Goal: Transaction & Acquisition: Subscribe to service/newsletter

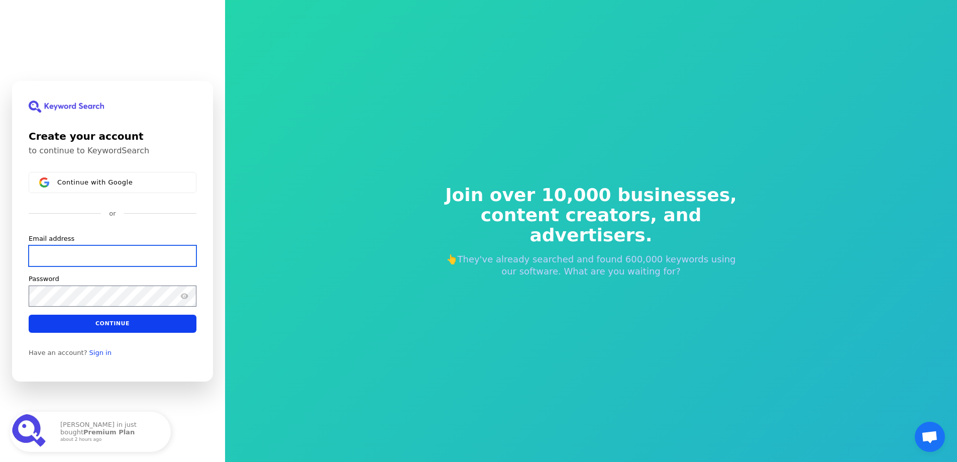
click at [77, 247] on input "Email address" at bounding box center [113, 255] width 168 height 21
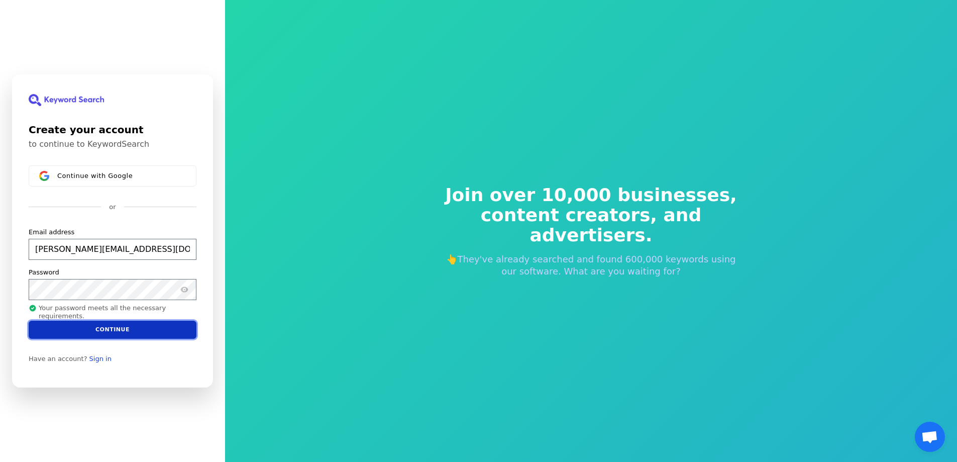
click at [122, 329] on button "Continue" at bounding box center [113, 329] width 168 height 18
type input "[PERSON_NAME][EMAIL_ADDRESS][DOMAIN_NAME]"
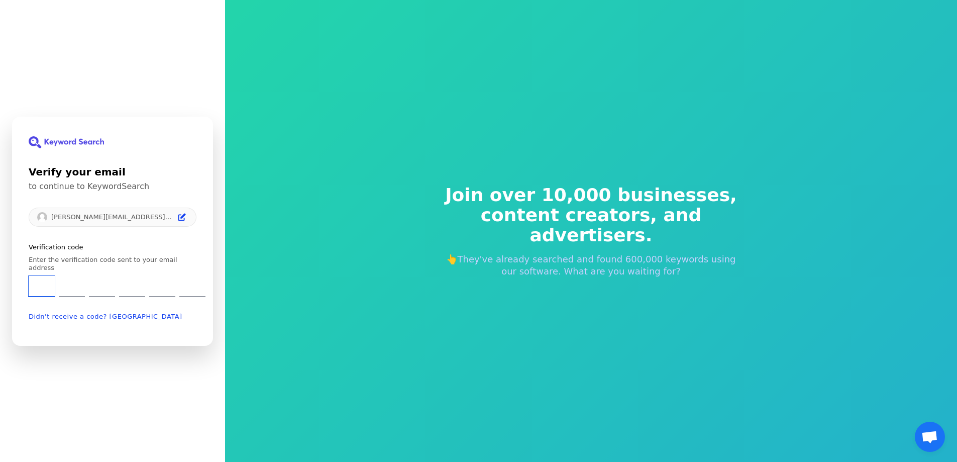
click at [40, 280] on input "Enter verification code. Digit 1" at bounding box center [42, 286] width 26 height 21
type input "9"
type input "8"
type input "5"
type input "6"
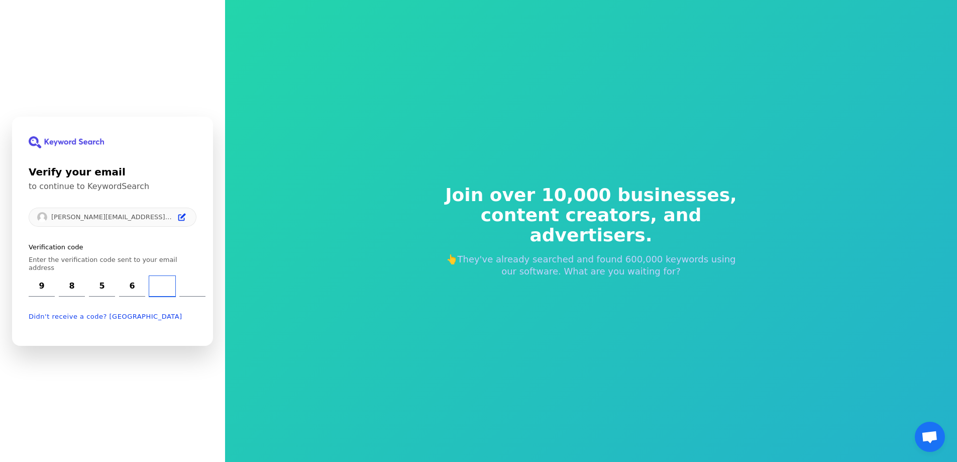
type input "8"
type input "0"
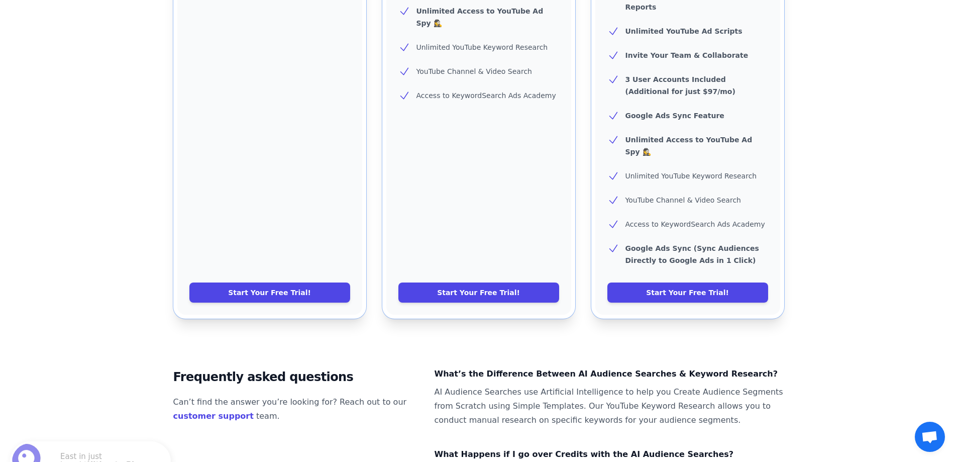
scroll to position [502, 0]
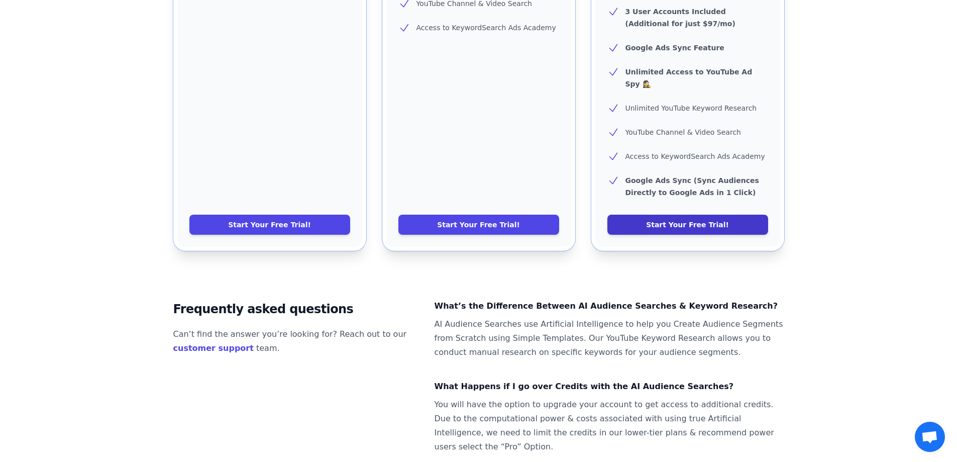
click at [662, 214] on link "Start Your Free Trial!" at bounding box center [687, 224] width 161 height 20
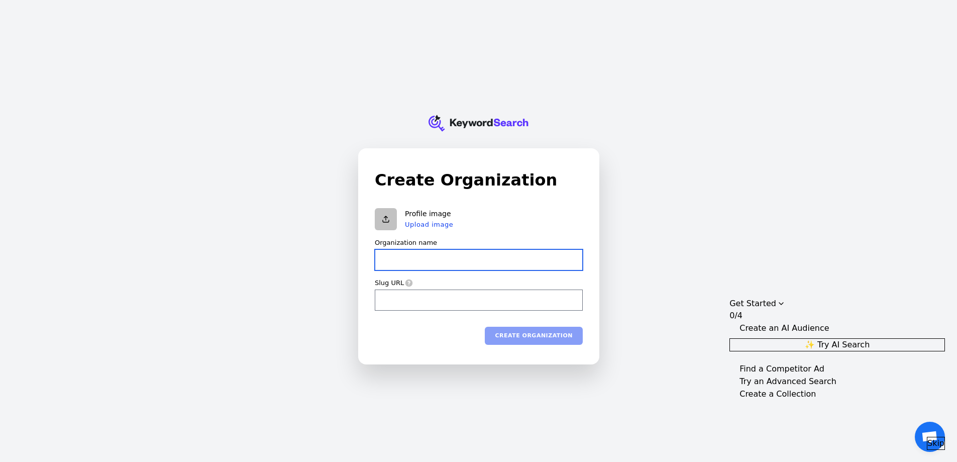
click at [403, 252] on input "Organization name" at bounding box center [479, 259] width 208 height 21
type input "P"
type input "p"
type input "Pr"
type input "pr"
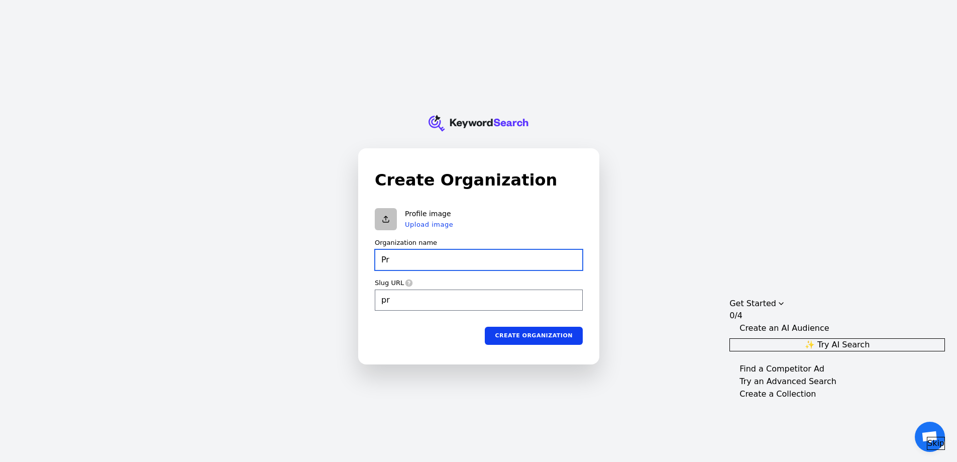
type input "Pre"
type input "pre"
type input "Prem"
type input "prem"
type input "Premi"
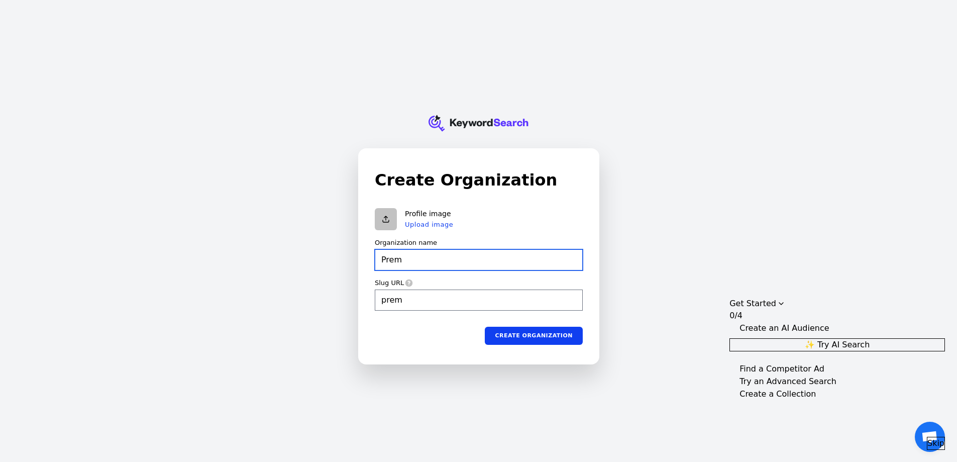
type input "premi"
type input "Premie"
type input "premie"
type input "Premier"
type input "premier"
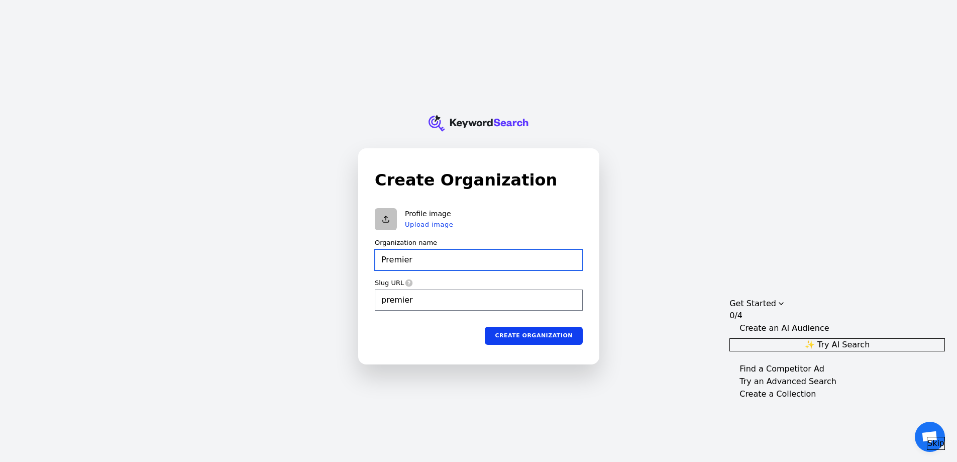
type input "Premier"
type input "premier"
type input "Premier A"
type input "premier-a"
type input "Premier Au"
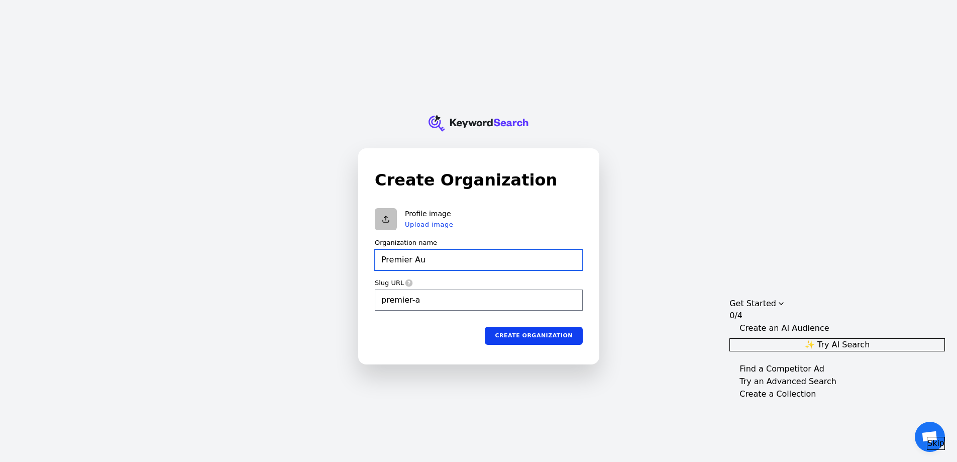
type input "premier-au"
type input "Premier Aut"
type input "premier-aut"
type input "Premier Auto"
type input "premier-auto"
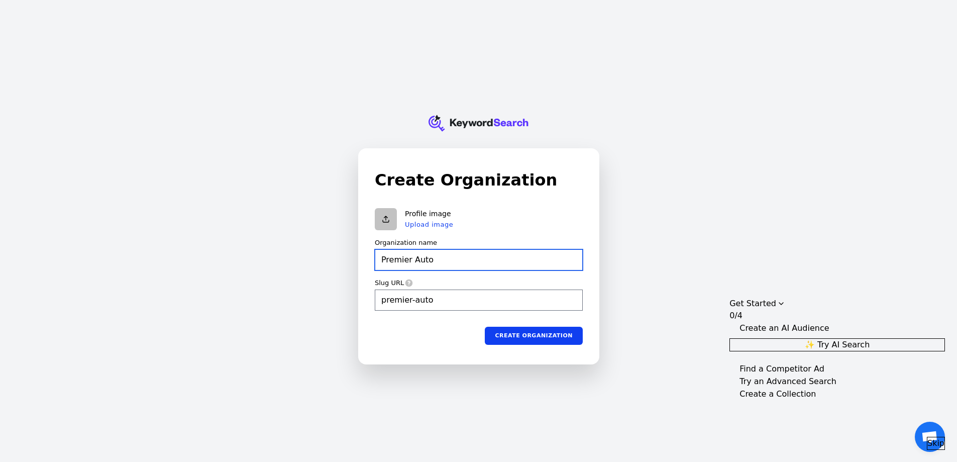
type input "Premier Auto"
type input "premier-auto"
type input "Premier Auto"
type input "premier-auto"
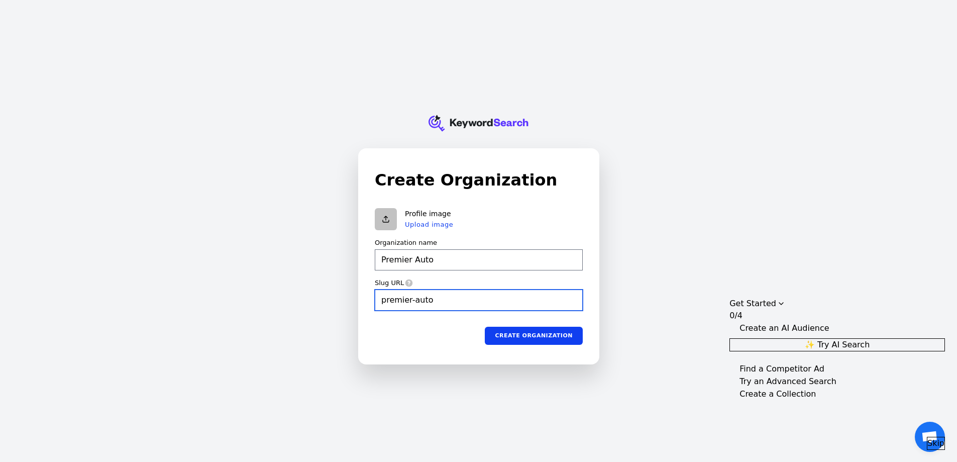
type input "Premier Auto"
drag, startPoint x: 335, startPoint y: 292, endPoint x: 239, endPoint y: 294, distance: 96.5
click at [243, 293] on div "KeywordSearch Create Organization Profile image Upload image Organization name …" at bounding box center [478, 231] width 957 height 462
click at [407, 281] on icon at bounding box center [409, 282] width 8 height 8
click at [406, 282] on icon at bounding box center [409, 283] width 8 height 8
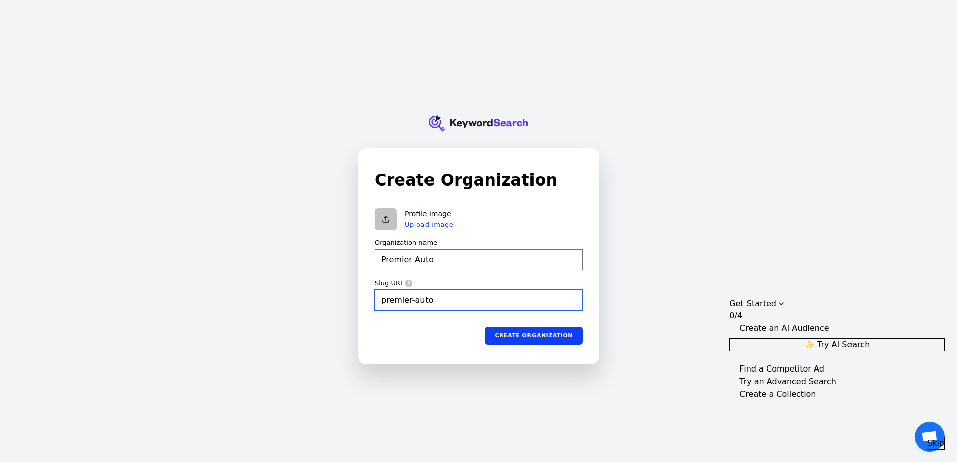
type input "premier-auto"
click at [411, 299] on input "premier-auto" at bounding box center [479, 299] width 208 height 21
type input "Premier Auto"
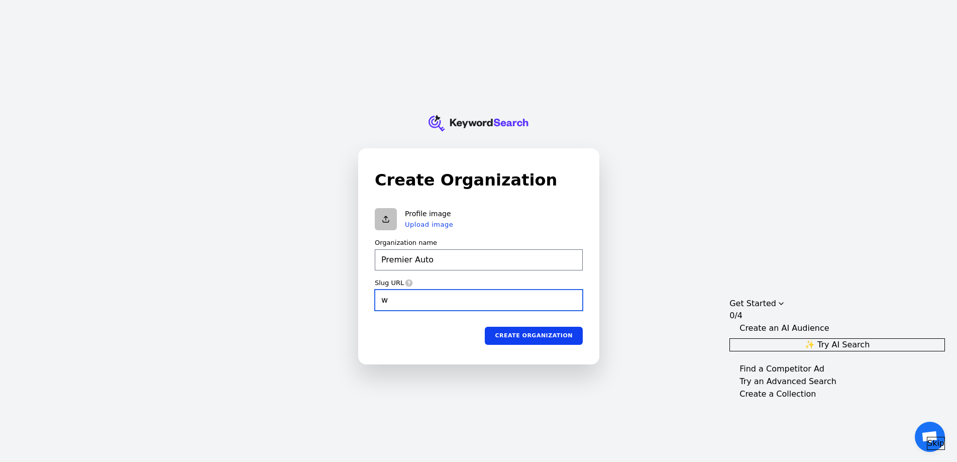
type input "ww"
type input "Premier Auto"
type input "ww"
type input "Premier Auto"
type input "www."
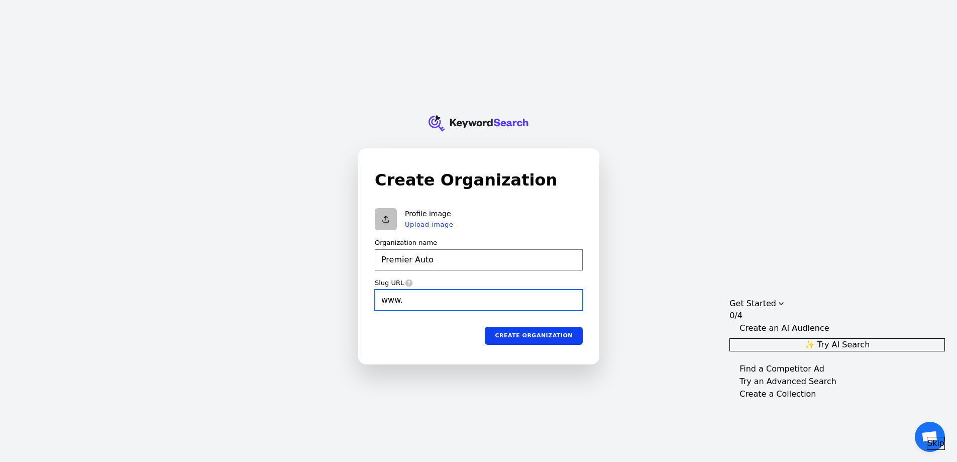
type input "Premier Auto"
type input "www."
type input "Premier Auto"
type input "www.s"
type input "Premier Auto"
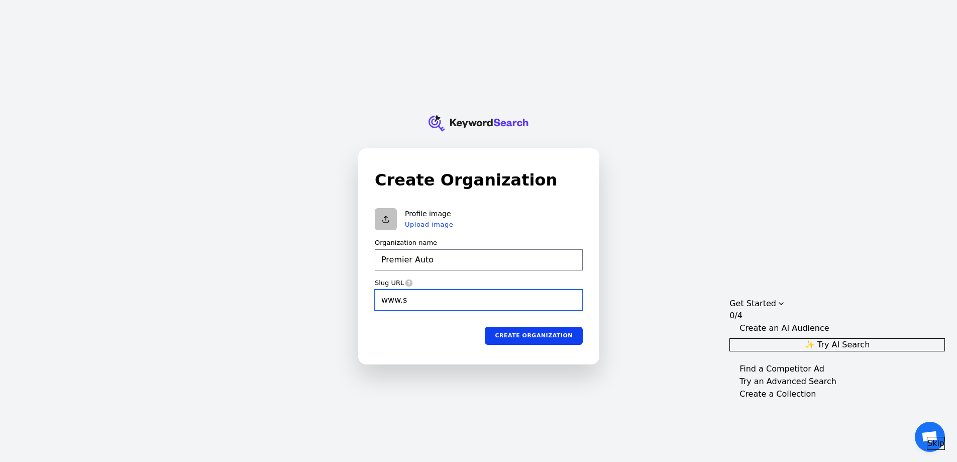
type input "[DOMAIN_NAME]"
type input "Premier Auto"
type input "www.sco"
type input "Premier Auto"
type input "[DOMAIN_NAME][PERSON_NAME]"
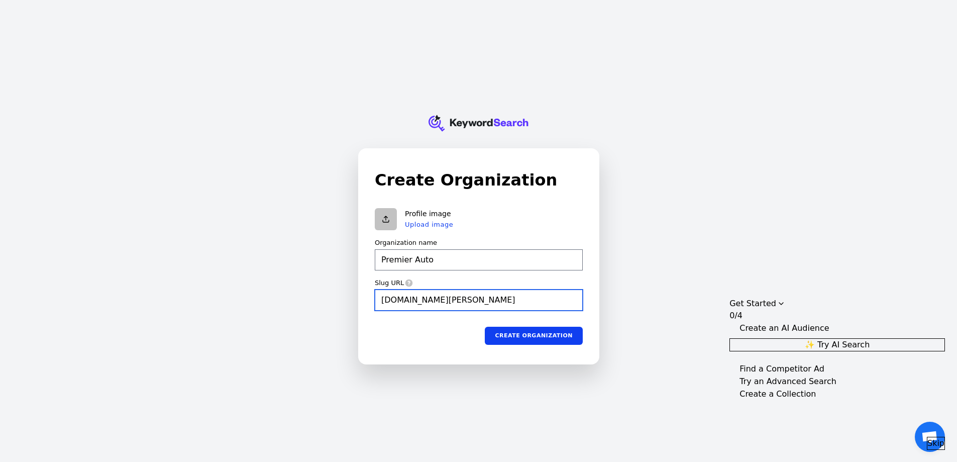
type input "Premier Auto"
type input "www.[PERSON_NAME]"
type input "Premier Auto"
type input "www.scotts"
type input "Premier Auto"
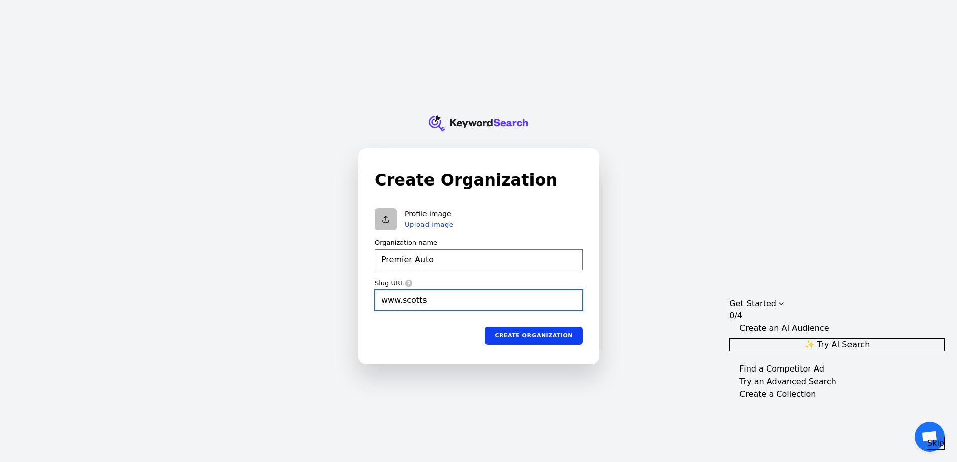
type input "www.scottsa"
type input "Premier Auto"
type input "www.scottsay"
type input "Premier Auto"
type input "www.scottsays"
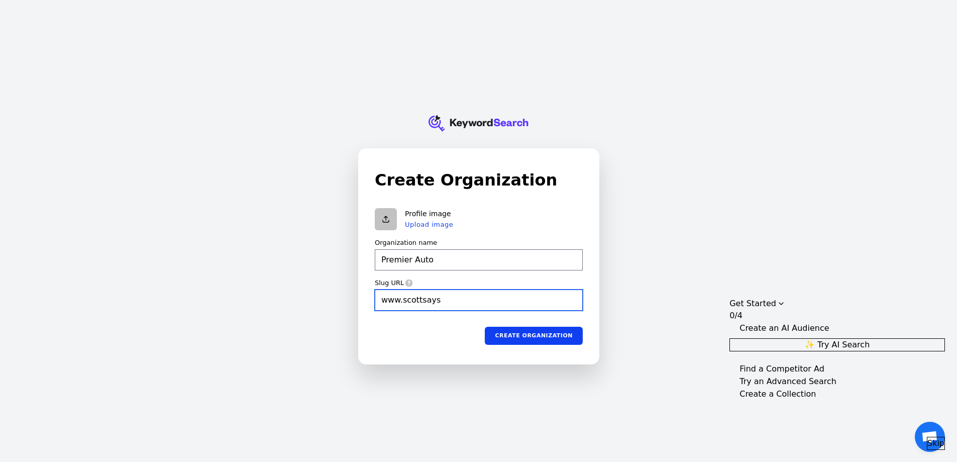
type input "Premier Auto"
type input "www.scottsaysy"
type input "Premier Auto"
type input "www.scottsaysye"
type input "Premier Auto"
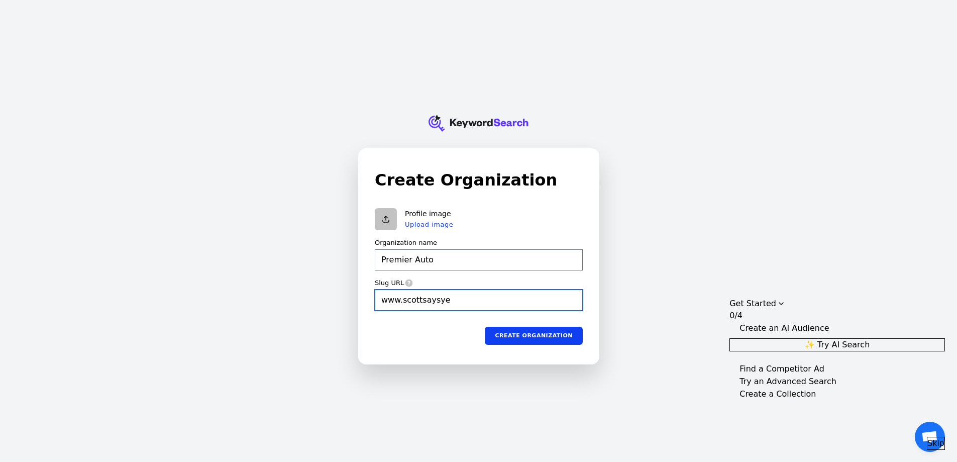
type input "www.scottsaysyes"
type input "Premier Auto"
type input "www.scottsaysyes."
type input "Premier Auto"
type input "[DOMAIN_NAME]"
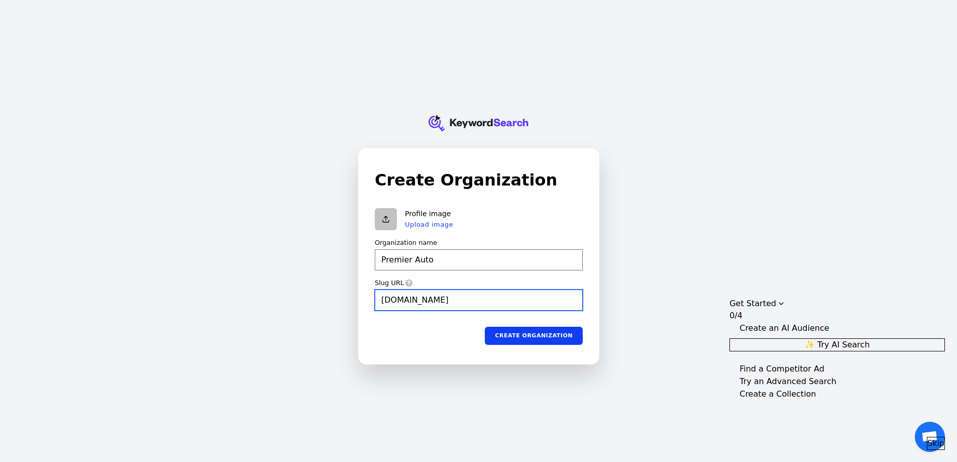
type input "Premier Auto"
type input "[DOMAIN_NAME]"
type input "Premier Auto"
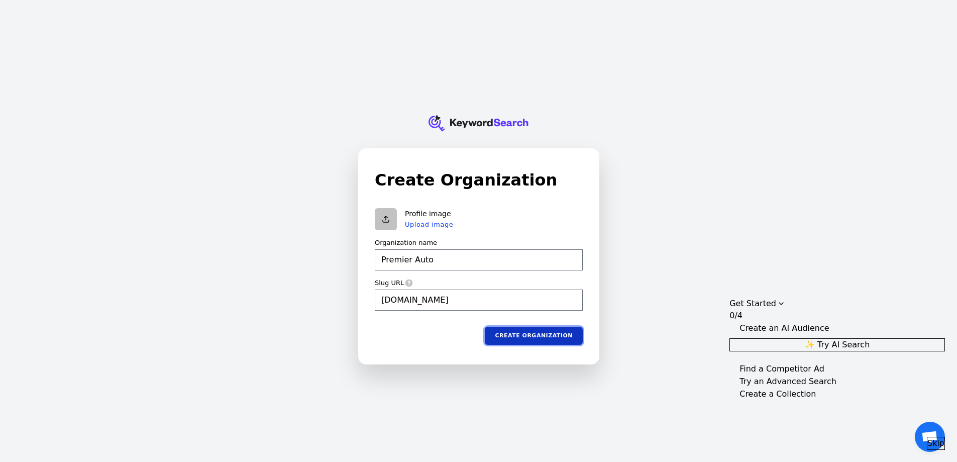
type input "[DOMAIN_NAME]"
click at [545, 332] on button "Create organization" at bounding box center [534, 335] width 98 height 18
type input "Premier Auto"
type input "[DOMAIN_NAME]"
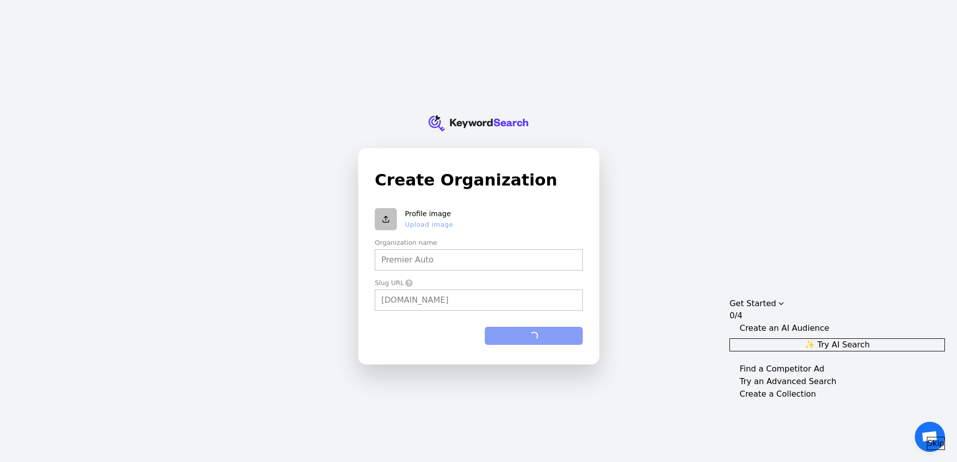
type input "Premier Auto"
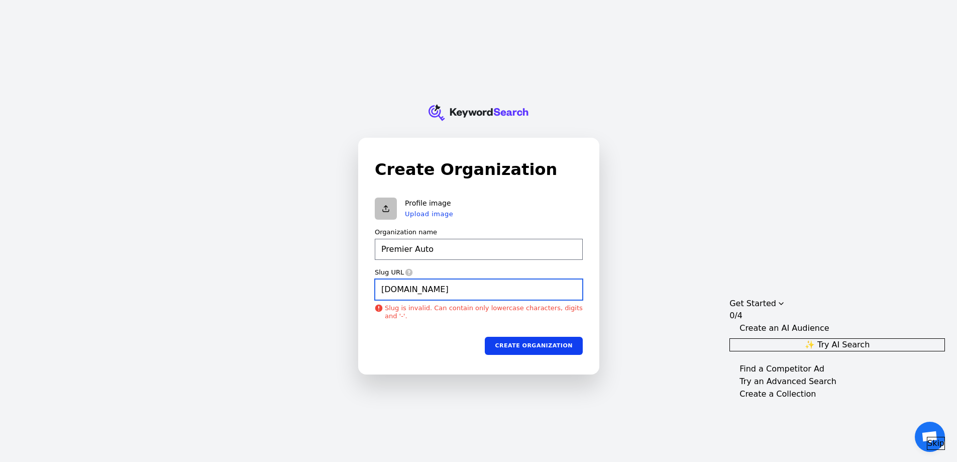
type input "[DOMAIN_NAME]"
drag, startPoint x: 509, startPoint y: 297, endPoint x: 178, endPoint y: 277, distance: 331.2
click at [179, 276] on div "KeywordSearch Create Organization Profile image Upload image Organization name …" at bounding box center [478, 231] width 957 height 462
type input "Premier Auto"
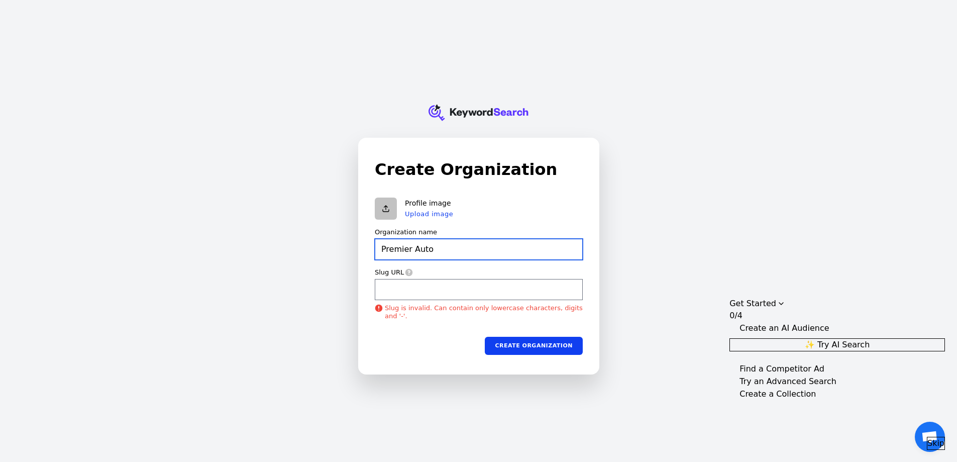
type input "Premier Auto"
click at [443, 250] on input "Premier Auto" at bounding box center [479, 249] width 208 height 21
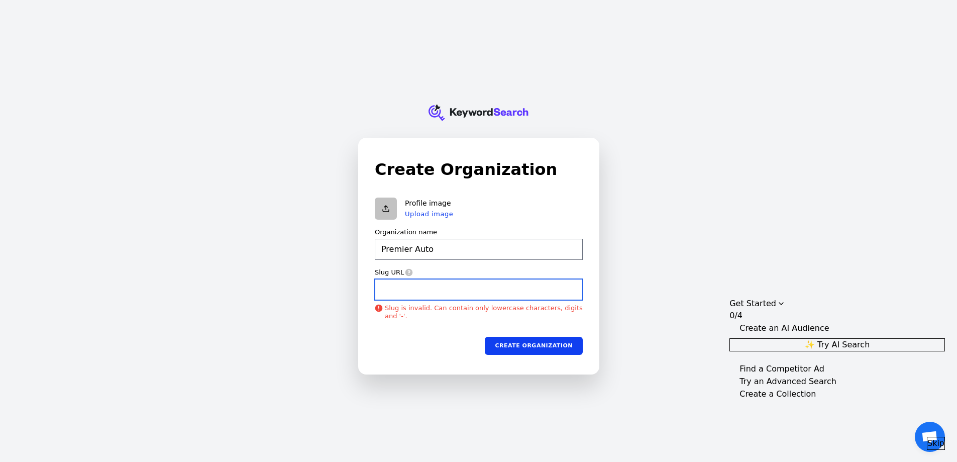
type input "Premier Auto"
click at [407, 293] on input "Slug URL" at bounding box center [479, 289] width 208 height 21
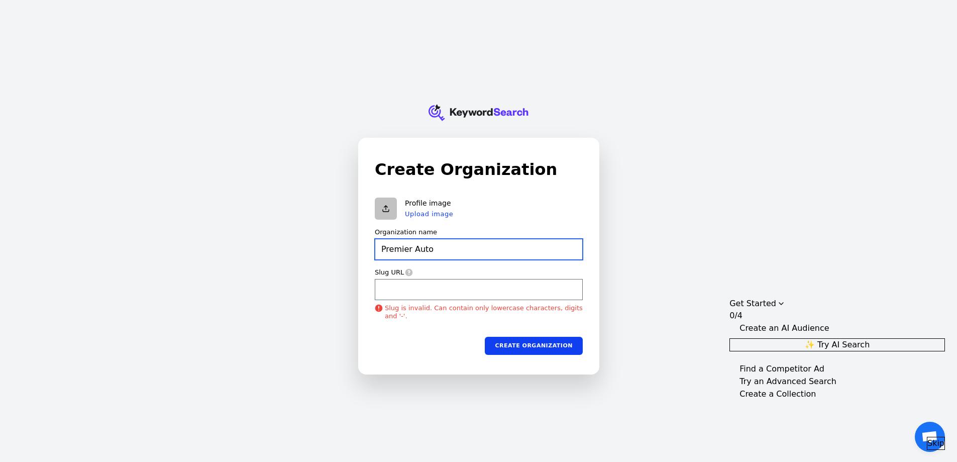
type input "Premier Auto"
drag, startPoint x: 436, startPoint y: 250, endPoint x: 223, endPoint y: 249, distance: 212.5
click at [224, 249] on div "KeywordSearch Create Organization Profile image Upload image Organization name …" at bounding box center [478, 231] width 957 height 462
type input "P"
type input "p"
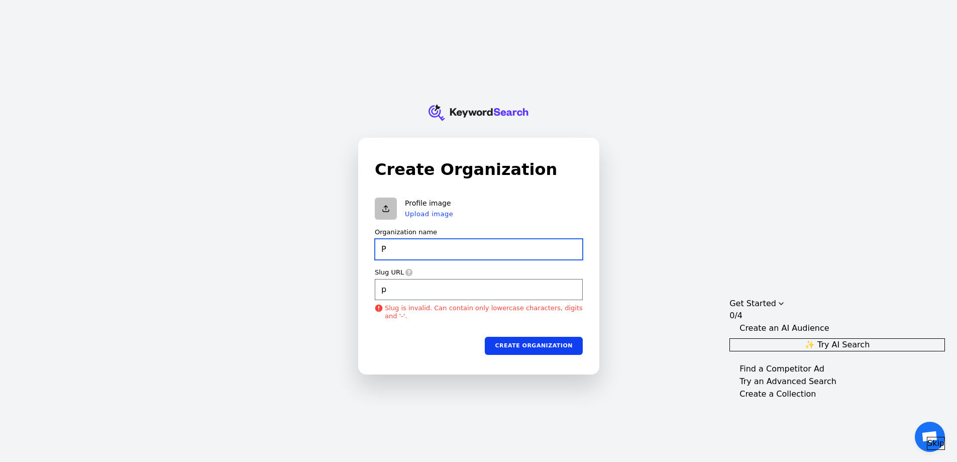
type input "Pr"
type input "pr"
type input "Pre"
type input "pre"
type input "Prem"
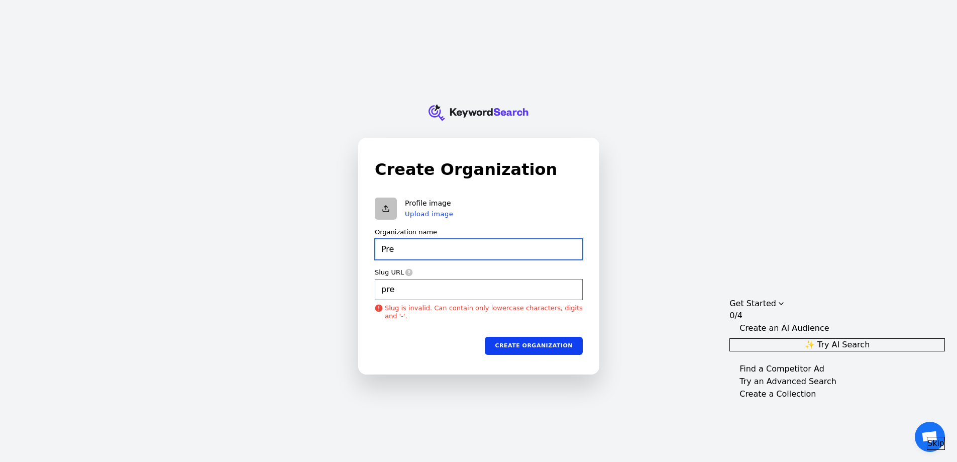
type input "prem"
type input "Premi"
type input "premi"
type input "Premie"
type input "premie"
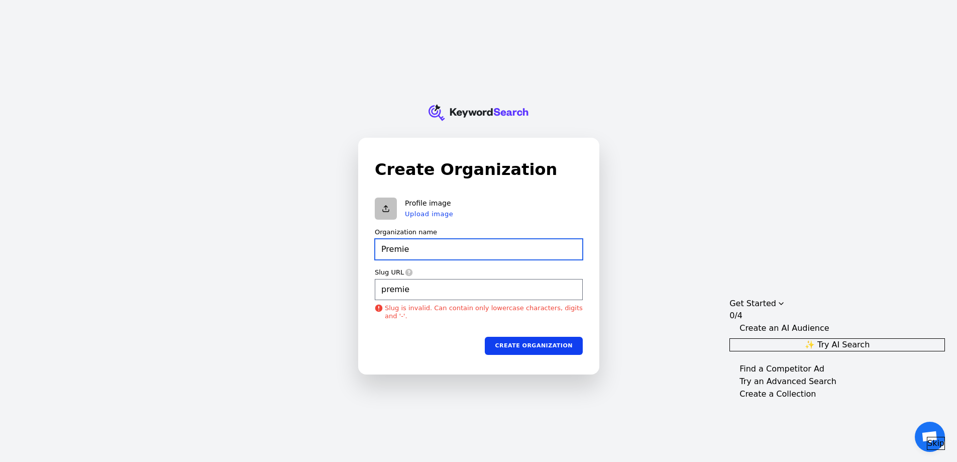
type input "Premier"
type input "premier"
type input "Premier"
type input "premier"
type input "Premier A"
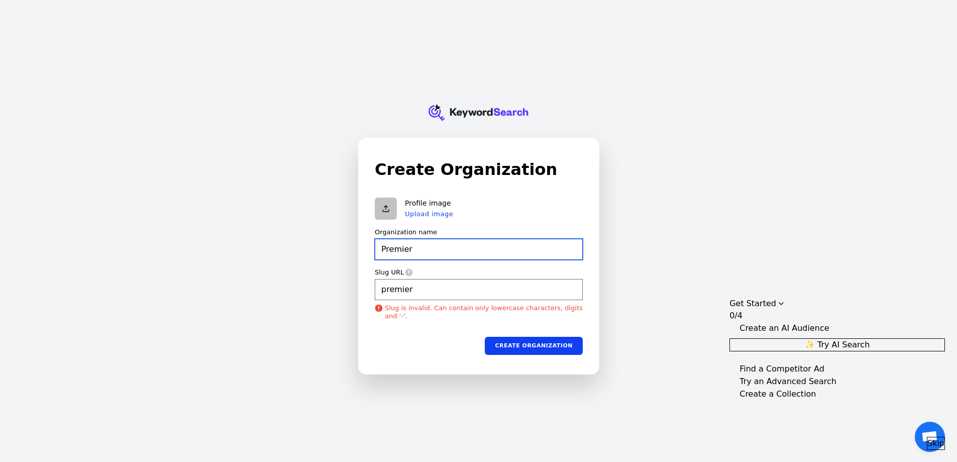
type input "premier-a"
type input "Premier Au"
type input "premier-au"
type input "Premier Aut"
type input "premier-aut"
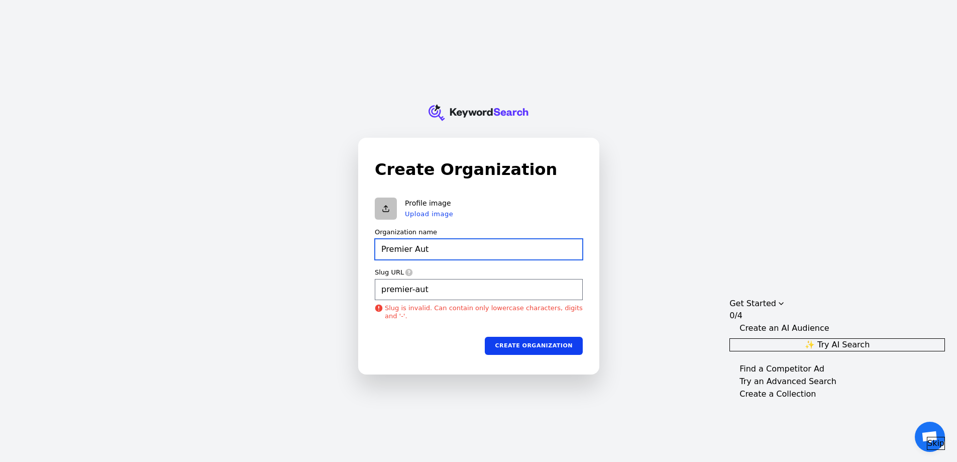
type input "Premier Auto"
type input "premier-auto"
type input "Premier Auto"
type input "premier-auto"
type input "Premier Auto"
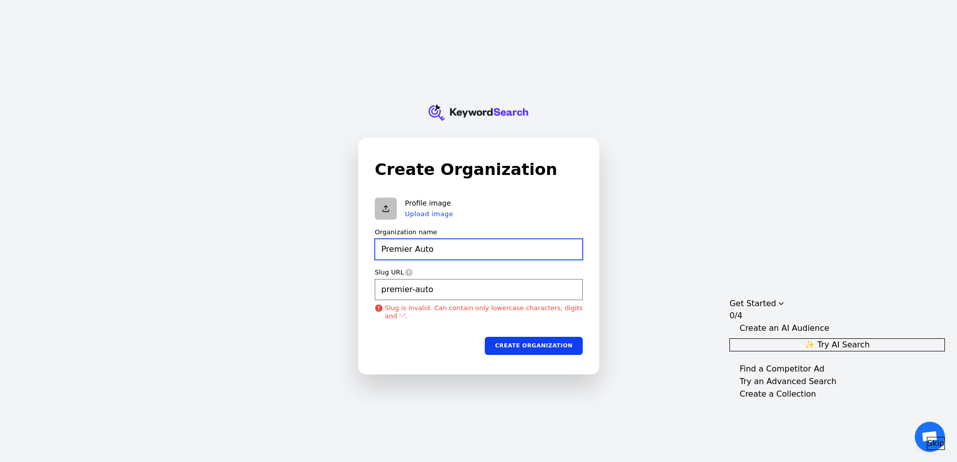
type input "premier-auto"
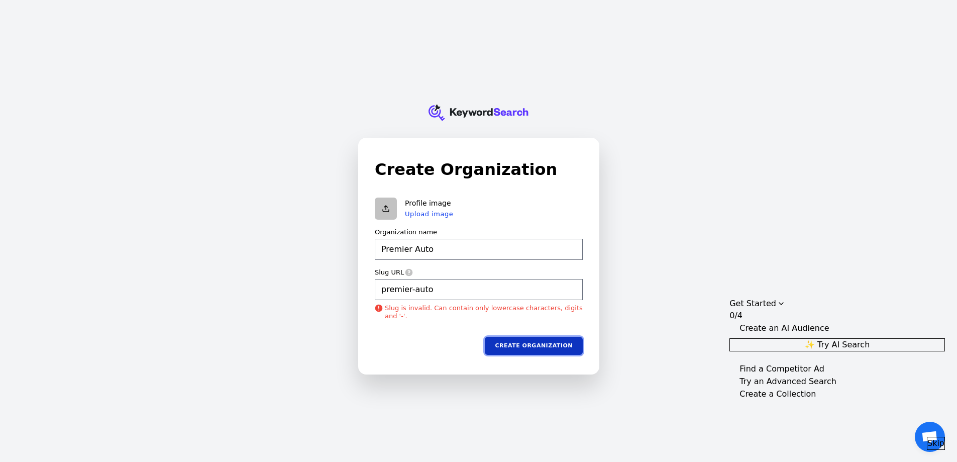
click at [530, 352] on button "Create organization" at bounding box center [534, 346] width 98 height 18
type input "Premier Auto"
type input "premier-auto"
type input "Premier Auto"
type input "premier-auto"
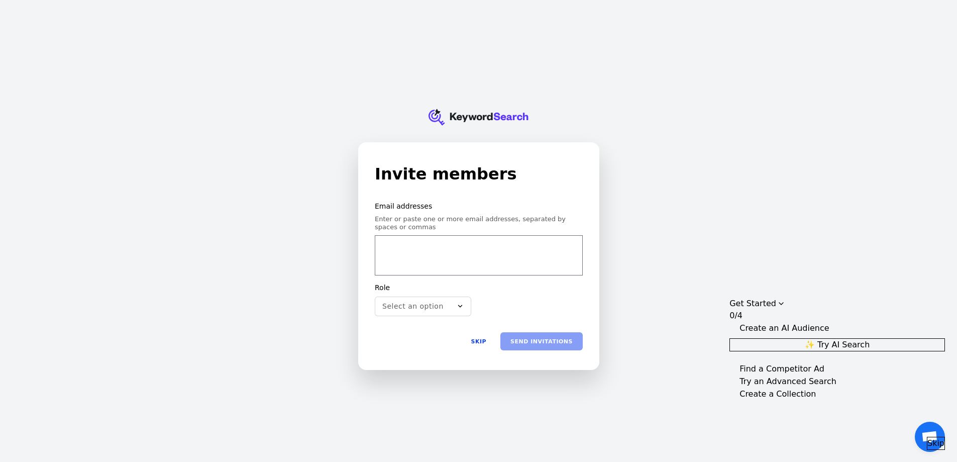
type input "s"
type input "[PERSON_NAME][EMAIL_ADDRESS][DOMAIN_NAME]"
click at [537, 187] on div "Invite members Email addresses Enter or paste one or more email addresses, sepa…" at bounding box center [479, 256] width 208 height 188
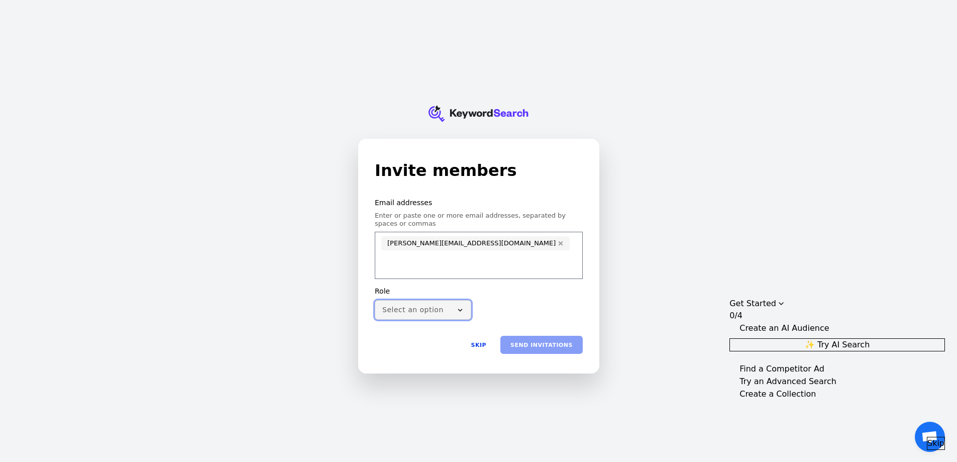
click at [409, 306] on button "Select an option" at bounding box center [423, 310] width 96 height 20
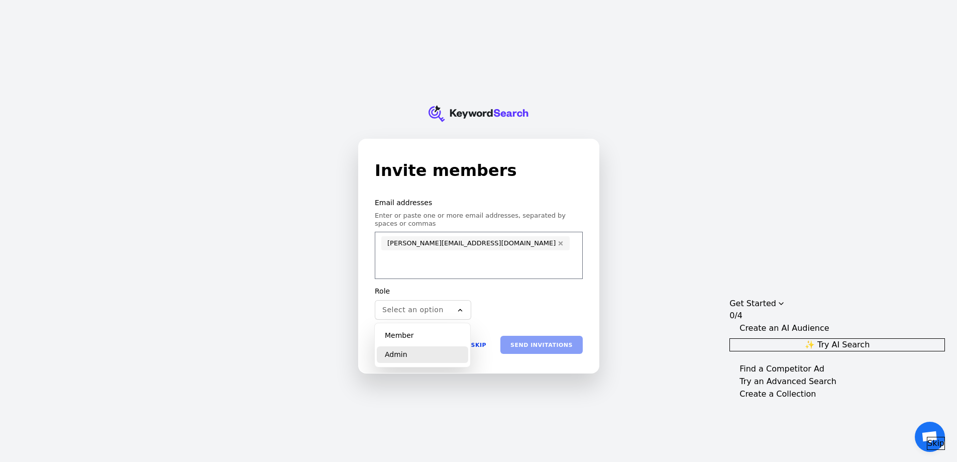
click at [400, 349] on div "Admin" at bounding box center [422, 354] width 91 height 17
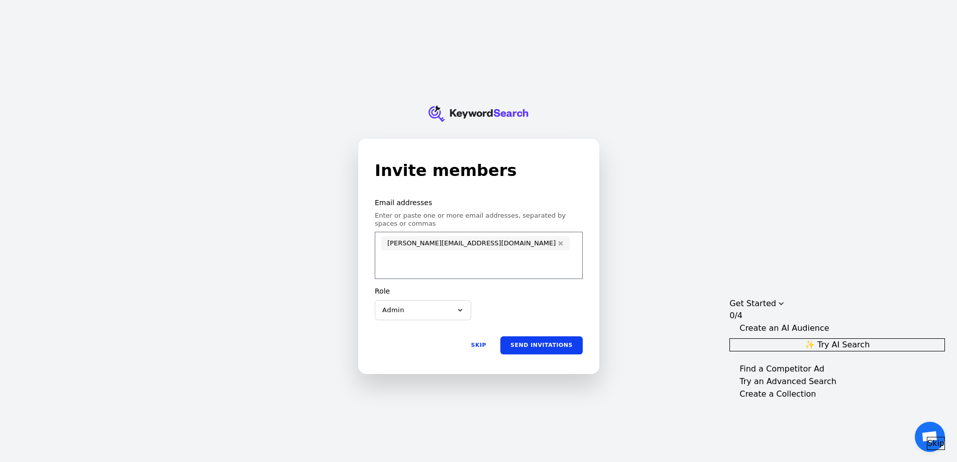
click at [556, 298] on div "Role Admin" at bounding box center [479, 303] width 208 height 33
click at [488, 344] on button "Skip" at bounding box center [479, 345] width 36 height 18
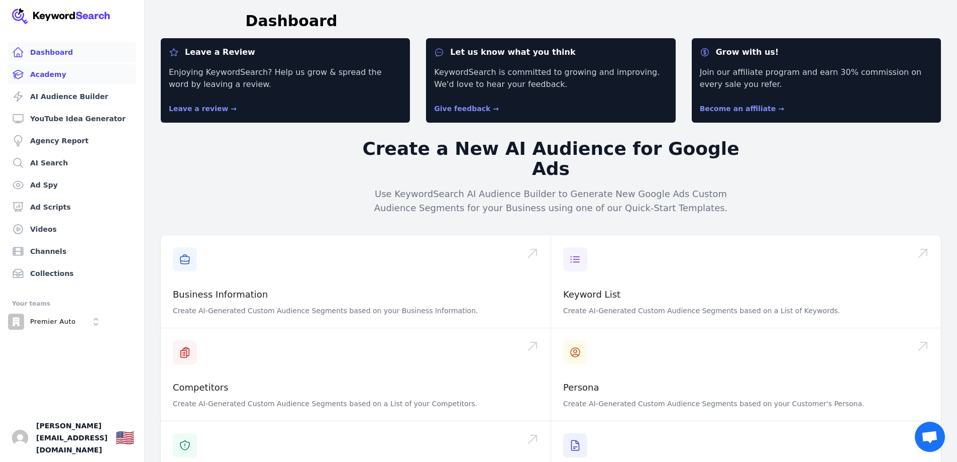
click at [47, 75] on link "Academy" at bounding box center [72, 74] width 128 height 20
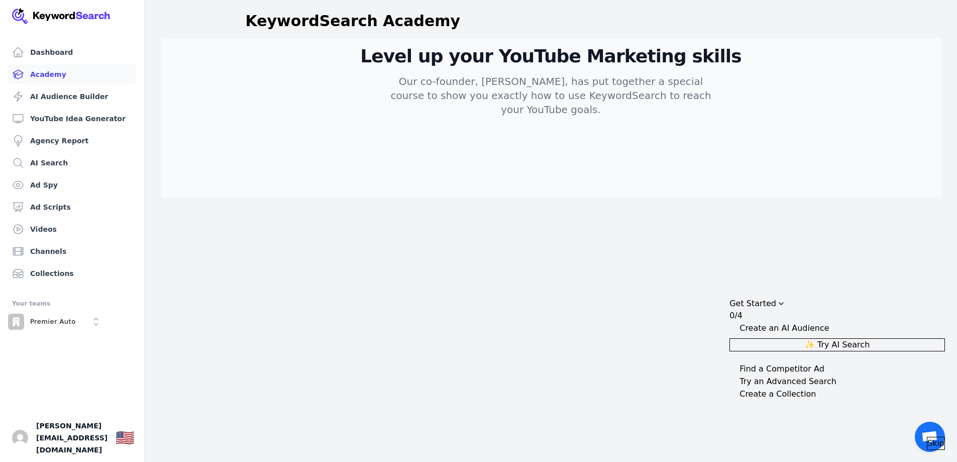
click at [701, 94] on p "Our co-founder, [PERSON_NAME], has put together a special course to show you ex…" at bounding box center [551, 95] width 338 height 42
click at [47, 75] on link "Academy" at bounding box center [72, 74] width 128 height 20
click at [520, 64] on h2 "Level up your YouTube Marketing skills" at bounding box center [551, 56] width 643 height 20
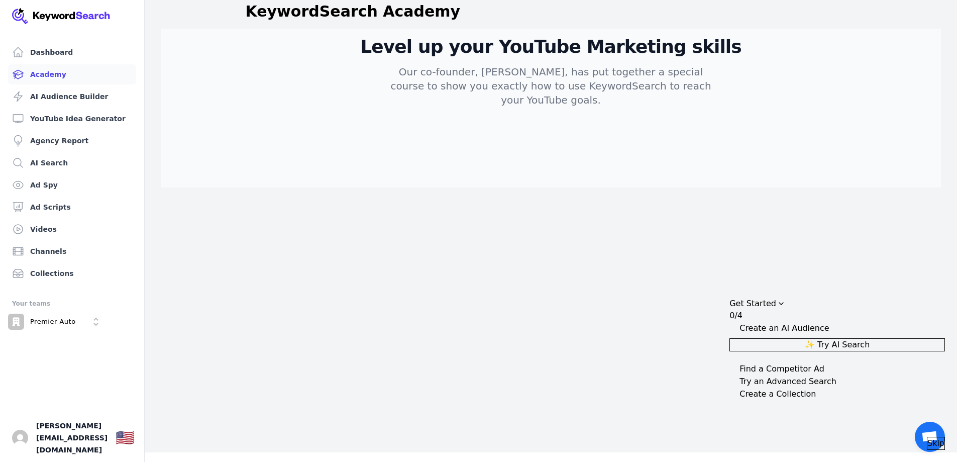
scroll to position [12, 0]
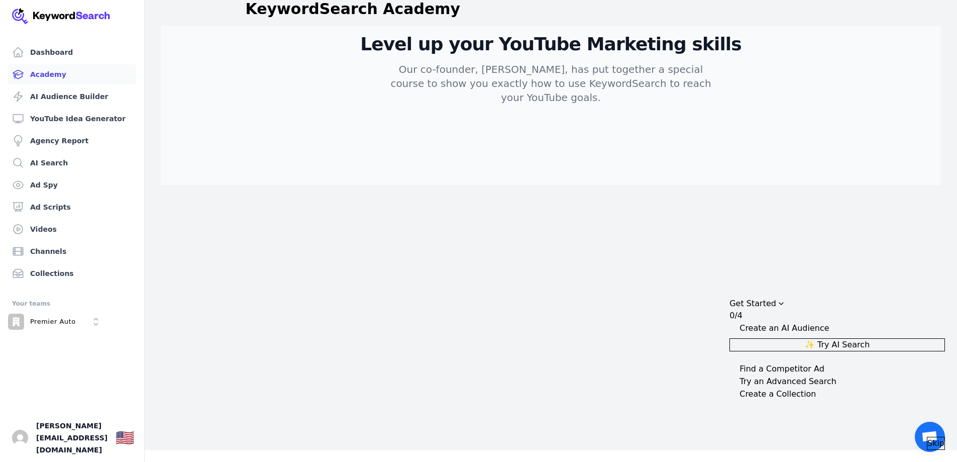
click at [463, 53] on h2 "Level up your YouTube Marketing skills" at bounding box center [551, 44] width 643 height 20
click at [537, 85] on p "Our co-founder, [PERSON_NAME], has put together a special course to show you ex…" at bounding box center [551, 83] width 338 height 42
drag, startPoint x: 541, startPoint y: 85, endPoint x: 549, endPoint y: 91, distance: 9.6
click at [541, 85] on p "Our co-founder, [PERSON_NAME], has put together a special course to show you ex…" at bounding box center [551, 83] width 338 height 42
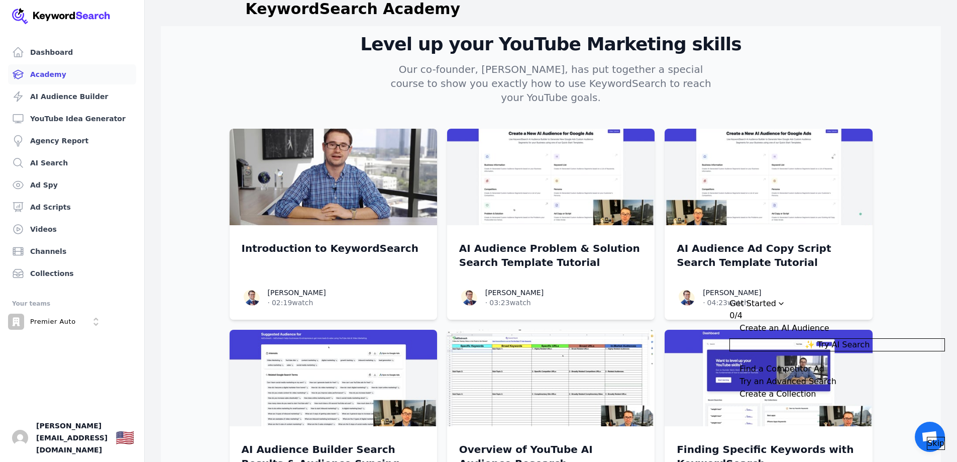
click at [927, 437] on span "Skip" at bounding box center [935, 443] width 17 height 12
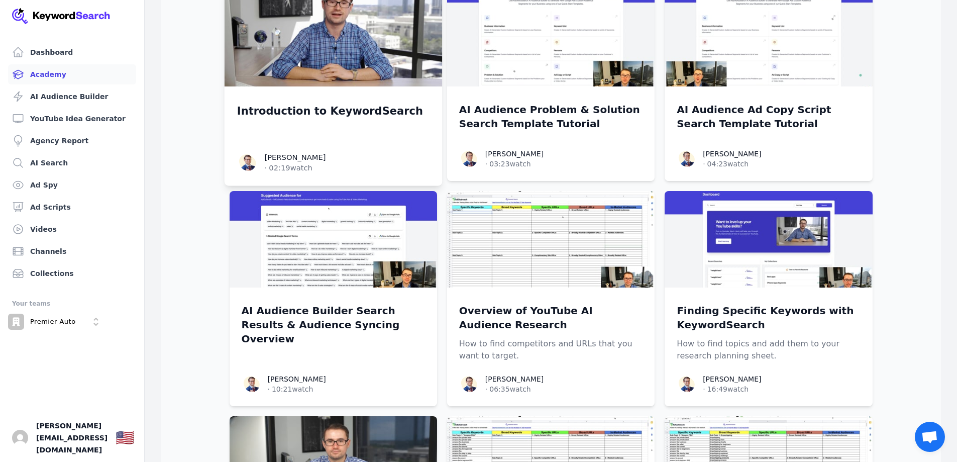
scroll to position [111, 0]
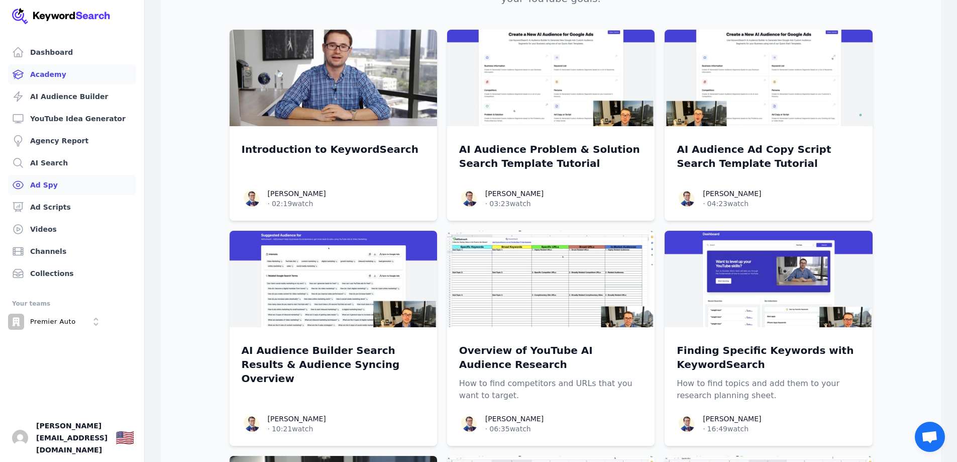
drag, startPoint x: 30, startPoint y: 185, endPoint x: 53, endPoint y: 181, distance: 23.9
click at [30, 184] on link "Ad Spy" at bounding box center [72, 185] width 128 height 20
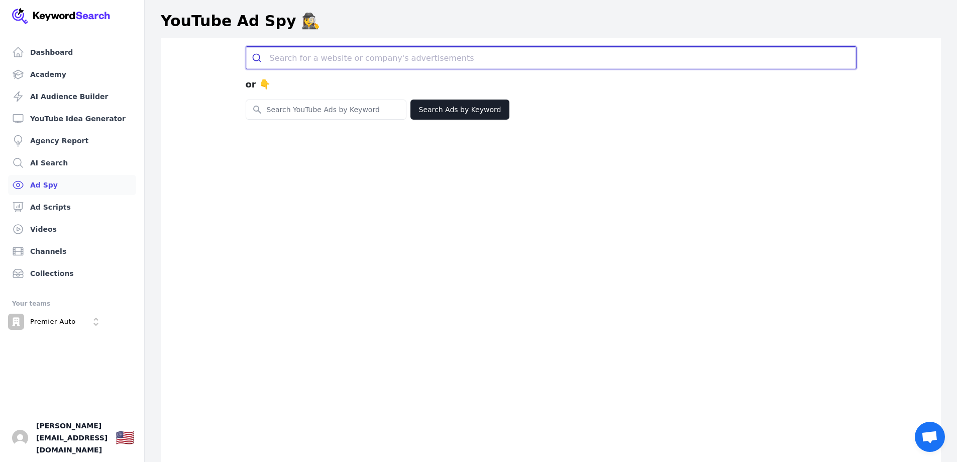
click at [328, 51] on input "search" at bounding box center [563, 58] width 586 height 22
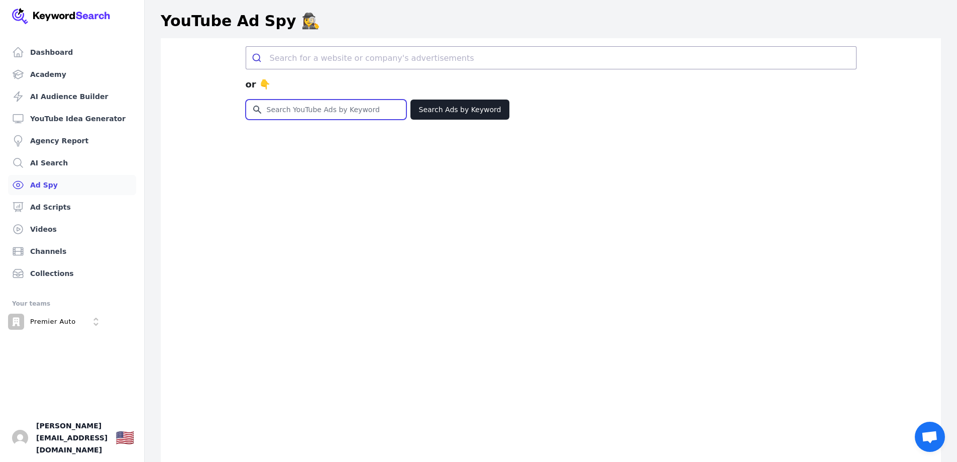
click at [327, 116] on input "Search for YouTube Keywords" at bounding box center [326, 109] width 160 height 19
click at [746, 146] on div "or 👇 Search for YouTube Keywords Search Ads by Keyword" at bounding box center [551, 269] width 780 height 462
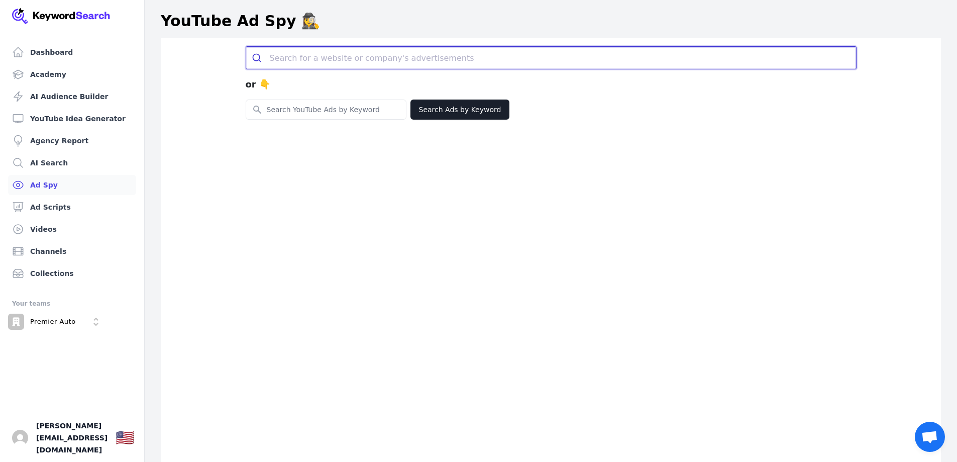
click at [335, 52] on input "search" at bounding box center [563, 58] width 586 height 22
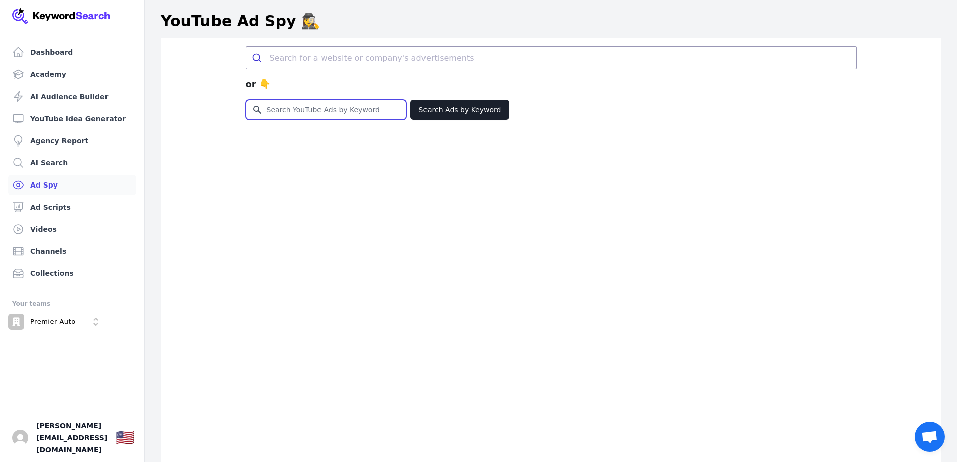
click at [310, 103] on input "Search for YouTube Keywords" at bounding box center [326, 109] width 160 height 19
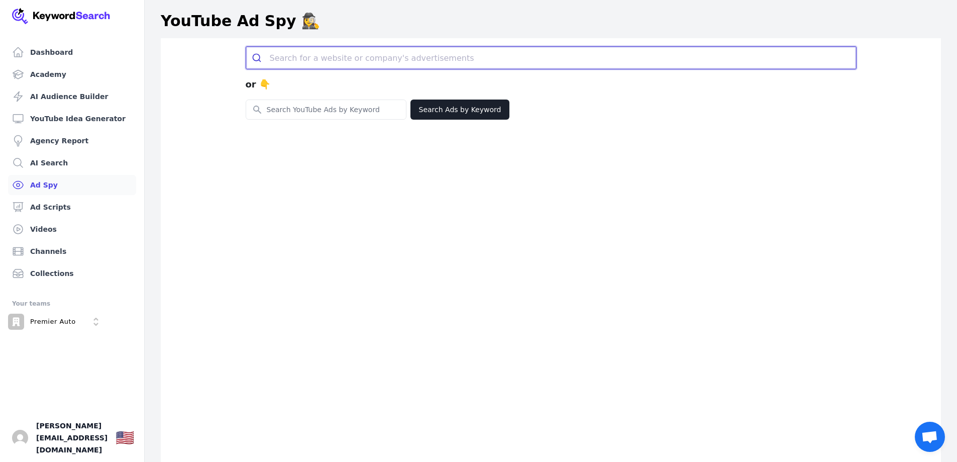
click at [299, 51] on input "search" at bounding box center [563, 58] width 586 height 22
paste input "[URL][DOMAIN_NAME]"
type input "[URL][DOMAIN_NAME]"
click at [246, 47] on button "submit" at bounding box center [258, 58] width 24 height 22
click at [255, 61] on icon "submit" at bounding box center [257, 58] width 10 height 10
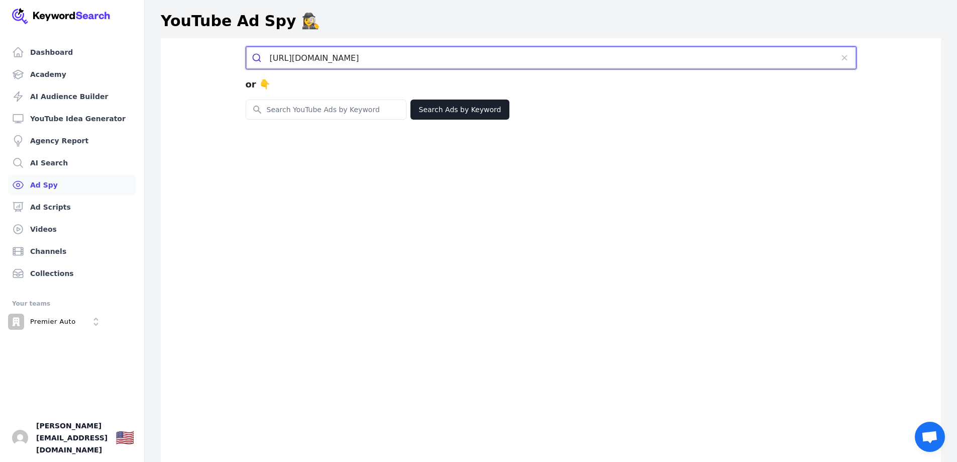
click at [256, 57] on icon "submit" at bounding box center [257, 58] width 10 height 10
drag, startPoint x: 392, startPoint y: 60, endPoint x: 123, endPoint y: 34, distance: 270.6
click at [123, 34] on div "Dashboard Academy AI Audience Builder YouTube Idea Generator Agency Report AI S…" at bounding box center [478, 252] width 957 height 504
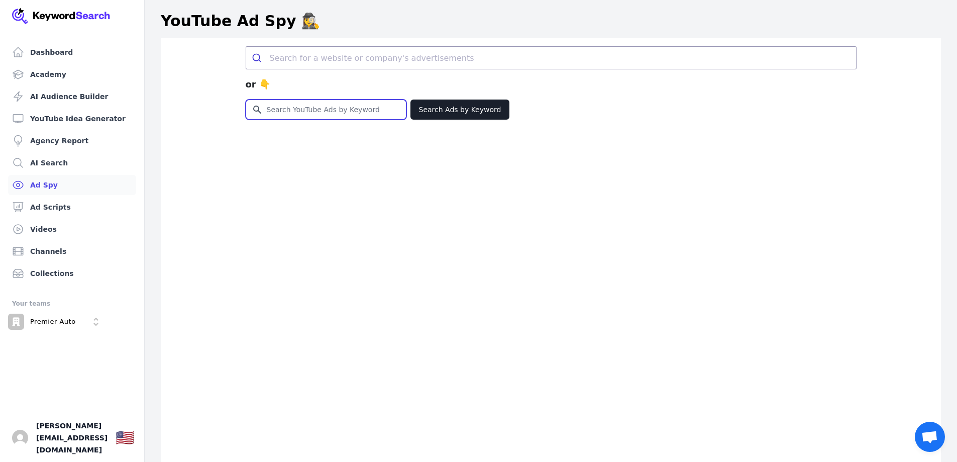
click at [282, 105] on input "Search for YouTube Keywords" at bounding box center [326, 109] width 160 height 19
click at [669, 70] on div "or 👇" at bounding box center [551, 84] width 611 height 30
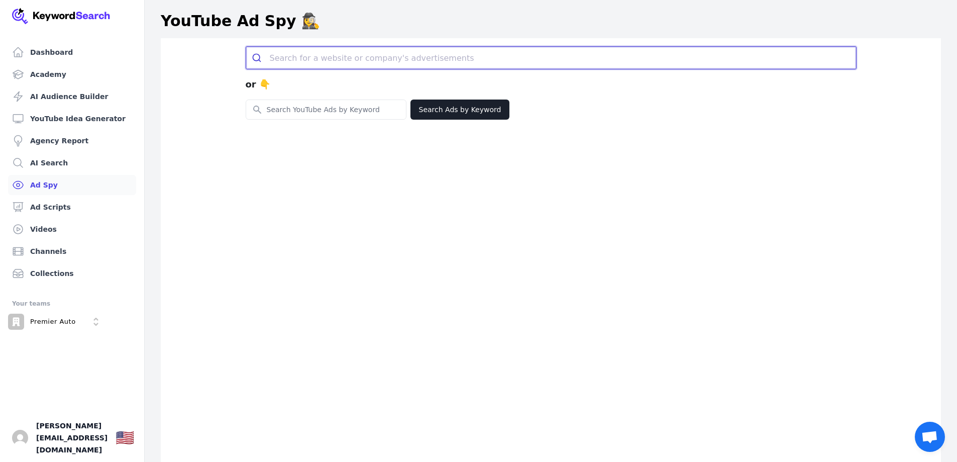
click at [665, 65] on input "search" at bounding box center [563, 58] width 586 height 22
paste input "[URL][DOMAIN_NAME]"
type input "[URL][DOMAIN_NAME]"
click at [0, 0] on button "submit" at bounding box center [0, 0] width 0 height 0
click at [252, 59] on icon "submit" at bounding box center [257, 58] width 10 height 10
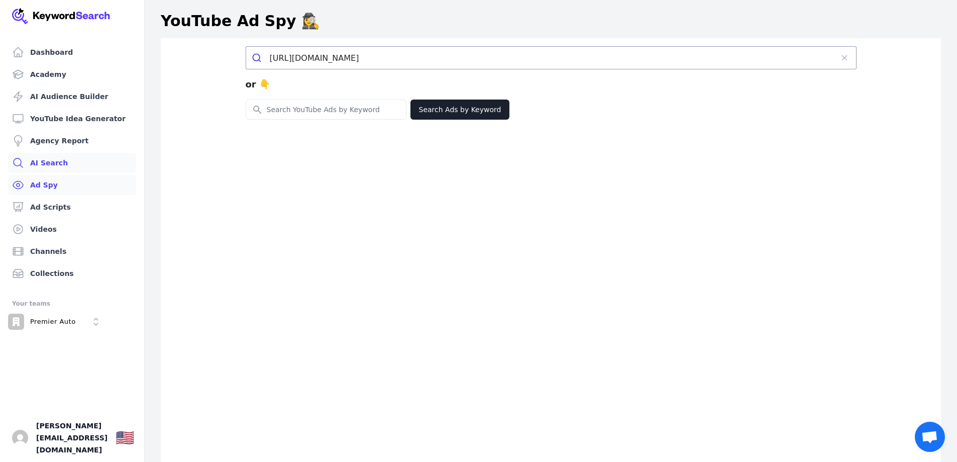
click at [44, 164] on link "AI Search" at bounding box center [72, 163] width 128 height 20
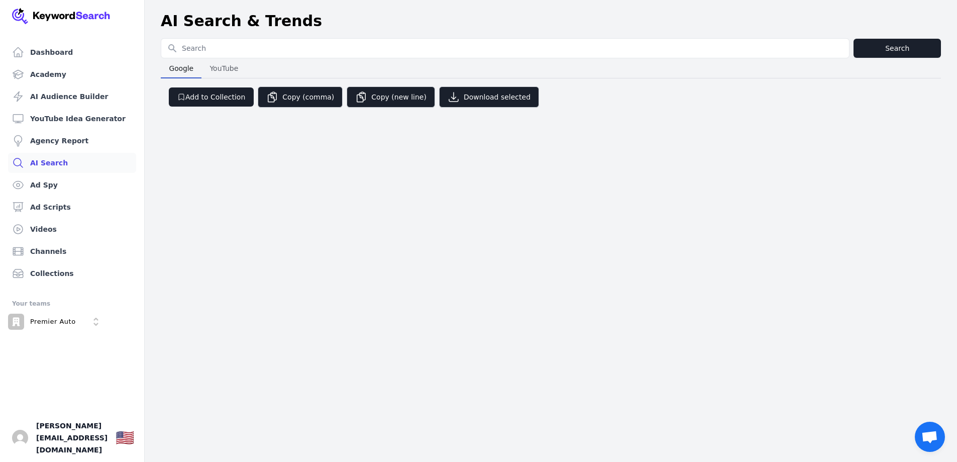
click at [263, 47] on input "Search for YouTube Keywords" at bounding box center [505, 48] width 688 height 19
type input "[URL][DOMAIN_NAME]"
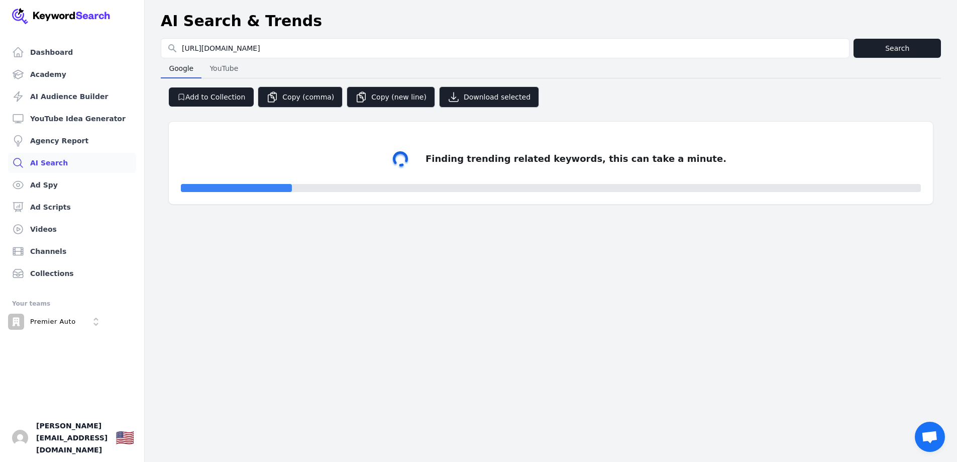
select select "50"
